Goal: Task Accomplishment & Management: Check status

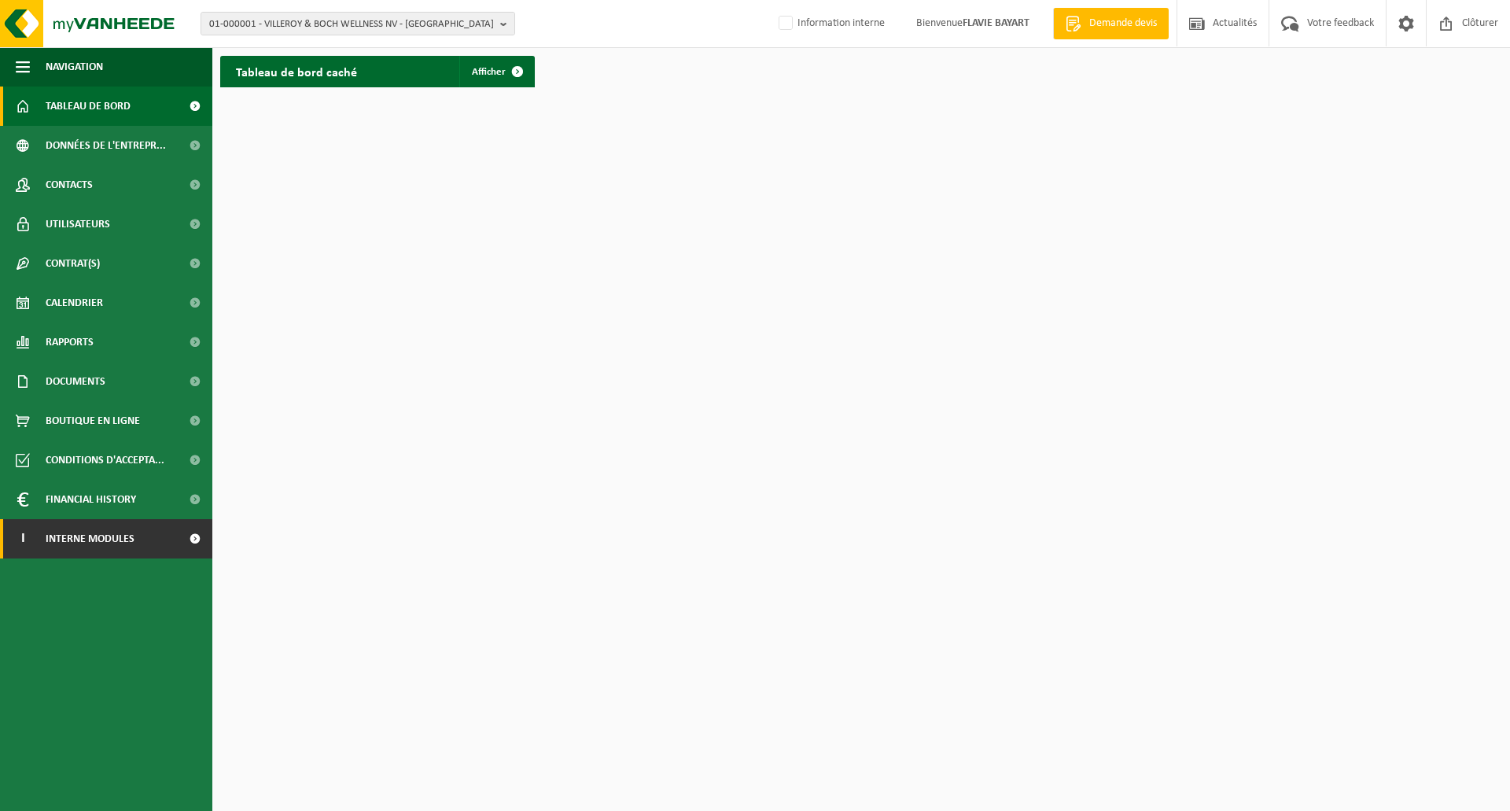
click at [182, 531] on span at bounding box center [194, 538] width 35 height 39
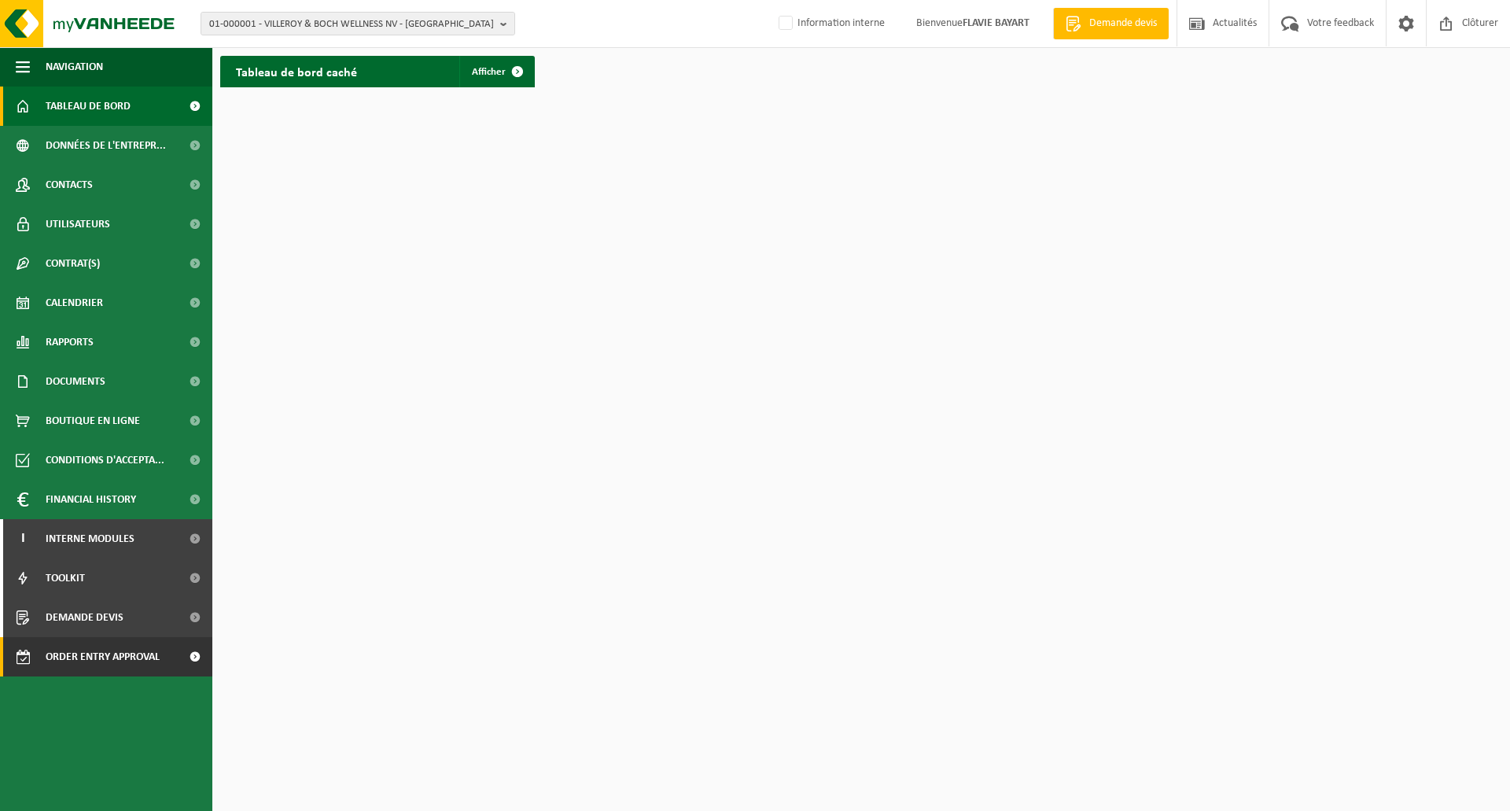
click at [139, 657] on span "Order entry approval" at bounding box center [103, 656] width 114 height 39
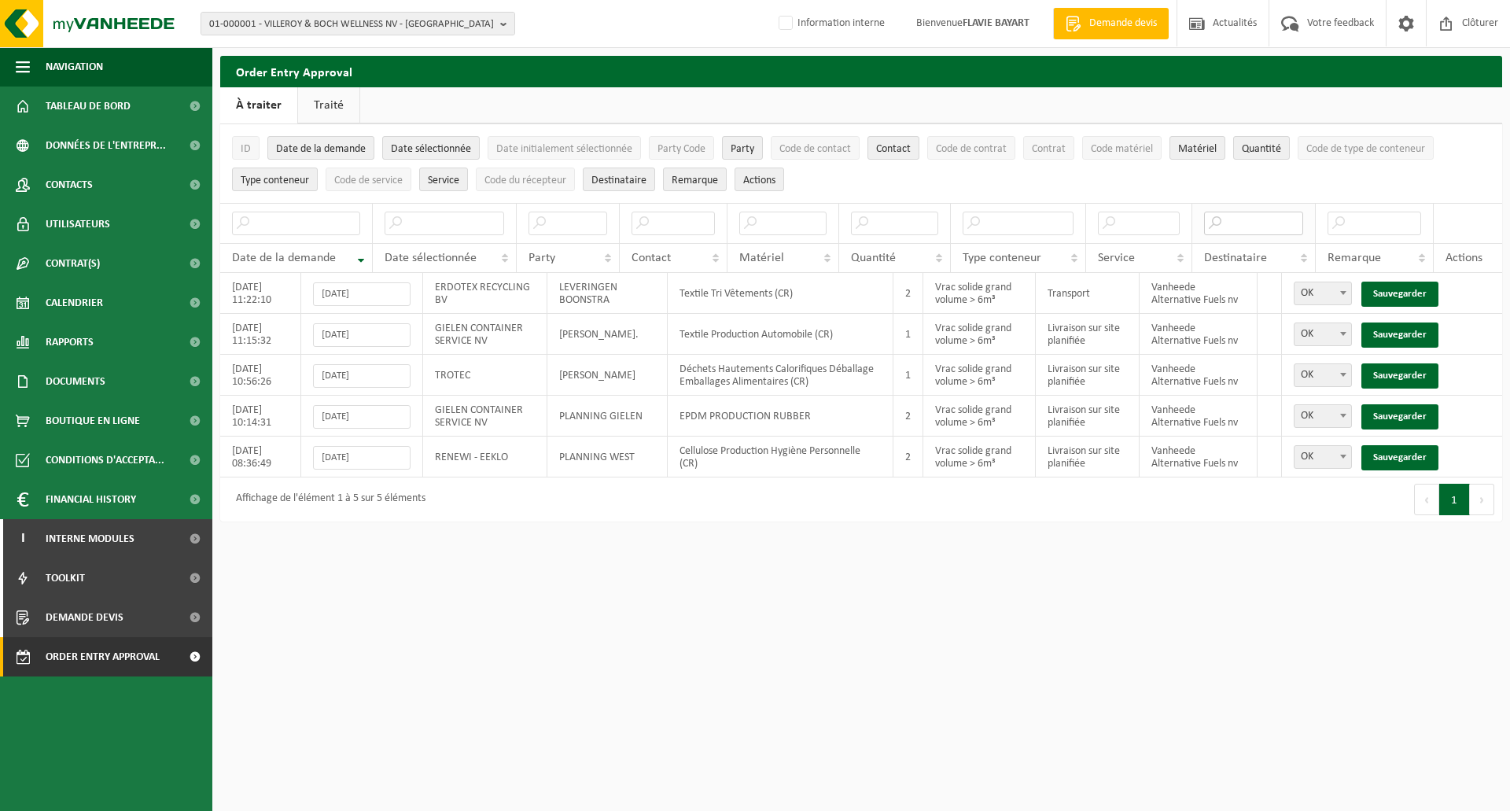
click at [1239, 227] on input "text" at bounding box center [1254, 224] width 100 height 24
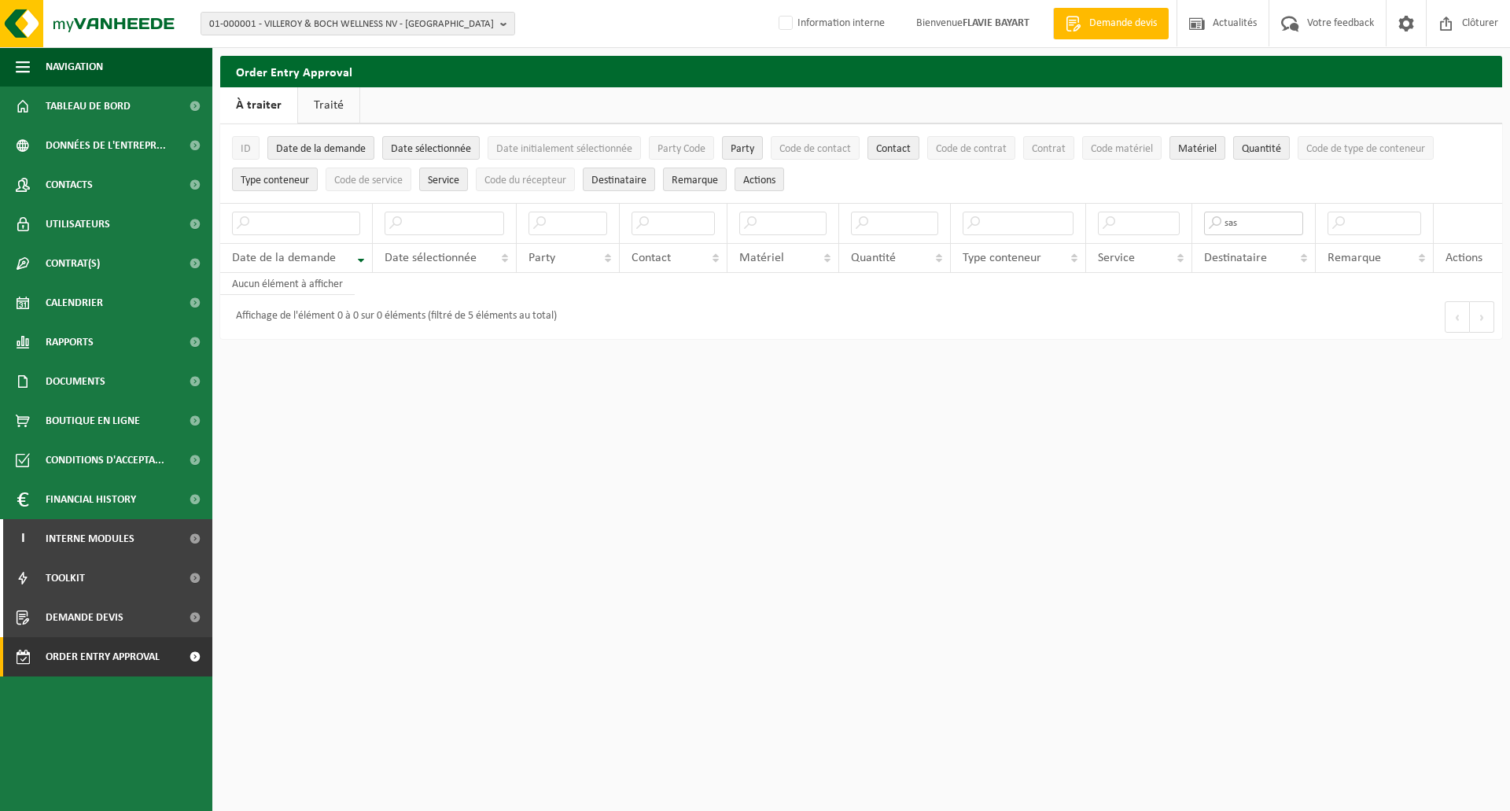
type input "sas"
